Goal: Information Seeking & Learning: Check status

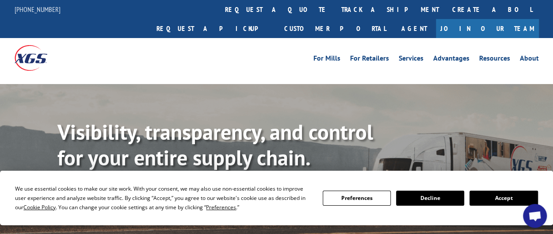
click at [492, 196] on button "Accept" at bounding box center [504, 198] width 68 height 15
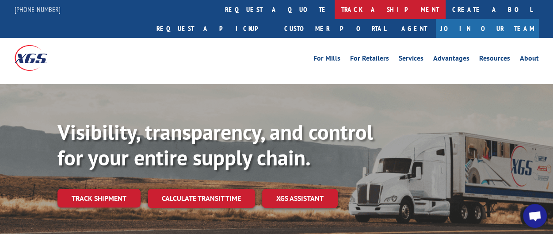
click at [335, 8] on link "track a shipment" at bounding box center [390, 9] width 111 height 19
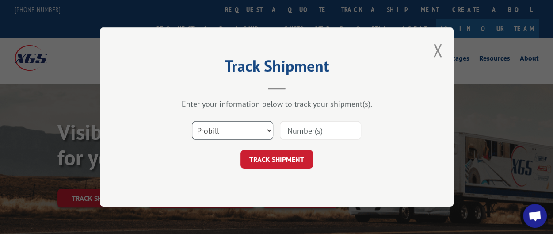
click at [269, 131] on select "Select category... Probill BOL PO" at bounding box center [232, 130] width 81 height 19
select select "bol"
click at [192, 121] on select "Select category... Probill BOL PO" at bounding box center [232, 130] width 81 height 19
click at [289, 133] on input at bounding box center [320, 130] width 81 height 19
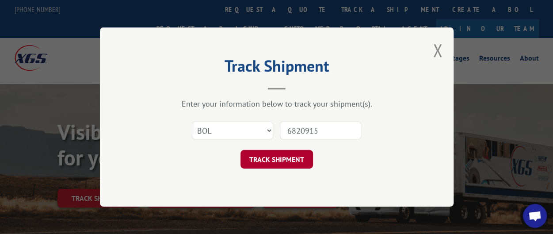
type input "6820915"
click at [292, 157] on button "TRACK SHIPMENT" at bounding box center [277, 159] width 73 height 19
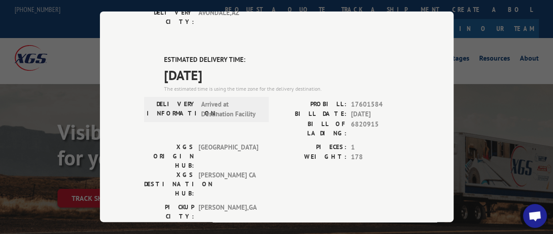
scroll to position [224, 0]
